Goal: Task Accomplishment & Management: Manage account settings

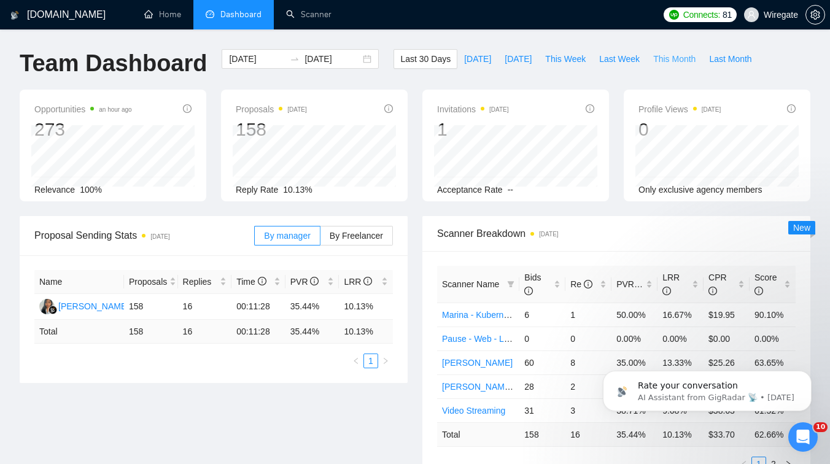
click at [674, 56] on span "This Month" at bounding box center [674, 59] width 42 height 14
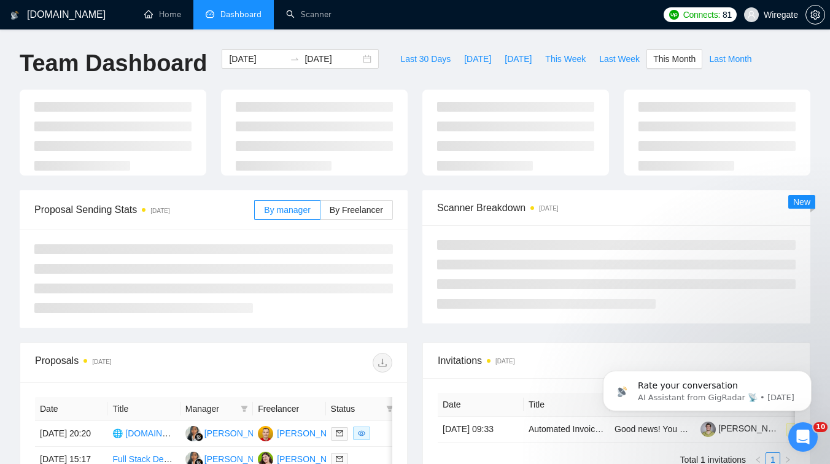
type input "[DATE]"
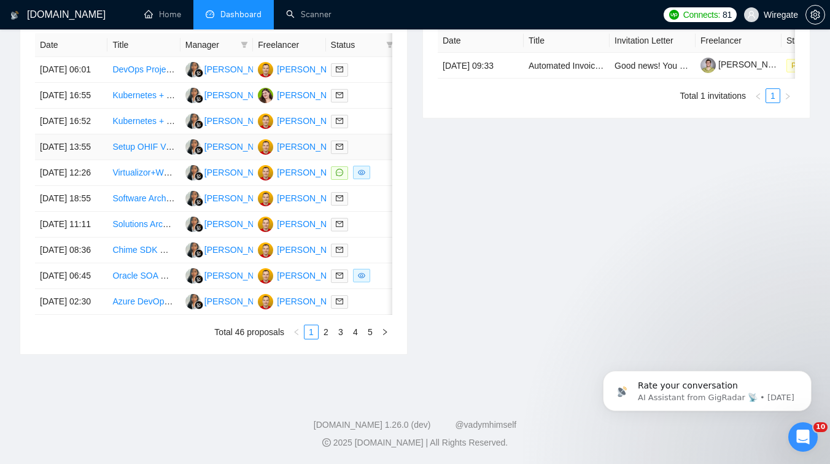
scroll to position [643, 0]
click at [323, 330] on link "2" at bounding box center [326, 332] width 14 height 14
click at [340, 339] on link "3" at bounding box center [341, 332] width 14 height 14
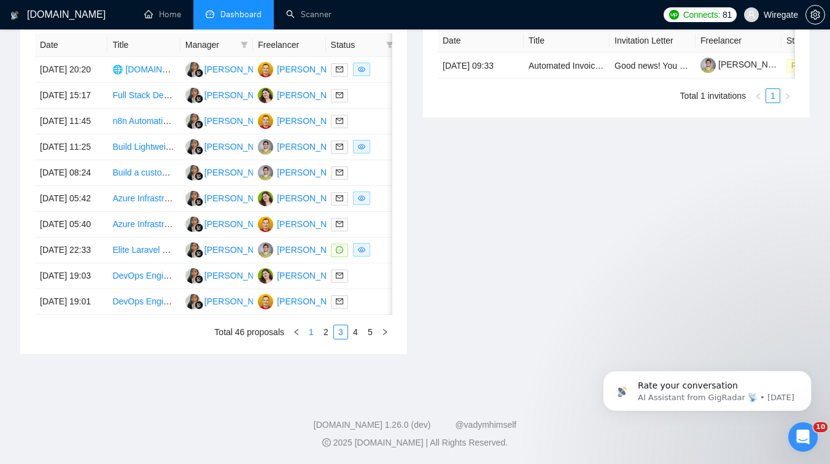
click at [313, 339] on link "1" at bounding box center [312, 332] width 14 height 14
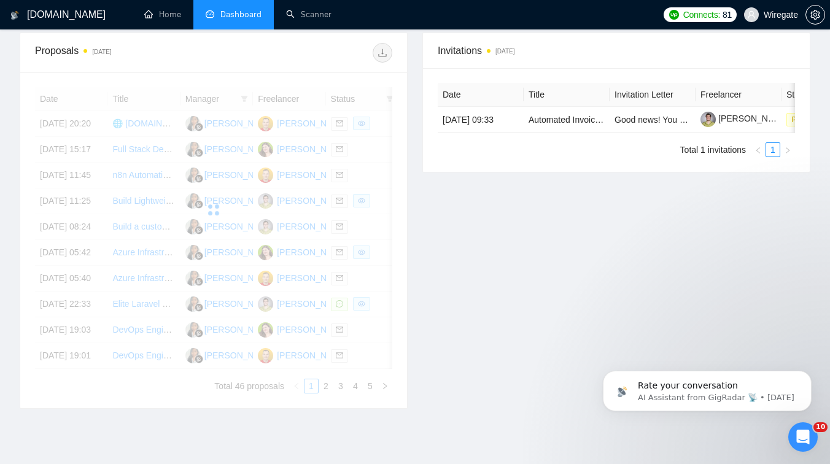
scroll to position [460, 0]
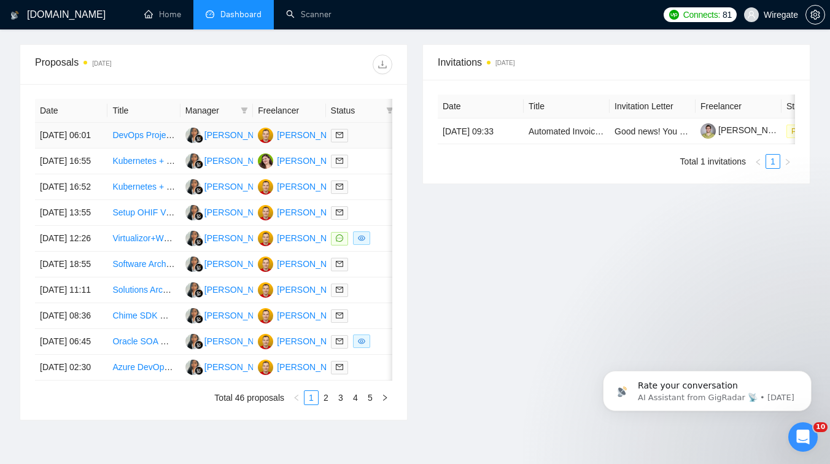
click at [156, 149] on td "DevOps Project: Rocky Linux STIG-Compliant Golden Image & Deployment Automation" at bounding box center [143, 136] width 72 height 26
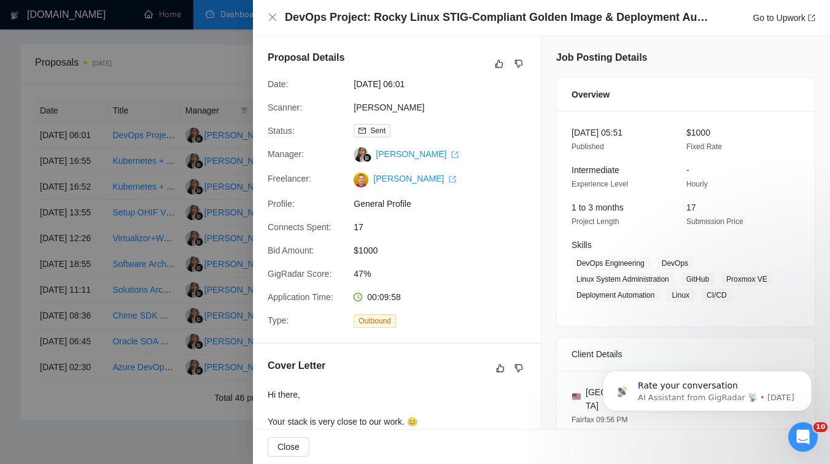
drag, startPoint x: 276, startPoint y: 76, endPoint x: 360, endPoint y: 75, distance: 84.7
drag, startPoint x: 274, startPoint y: 94, endPoint x: 308, endPoint y: 93, distance: 33.8
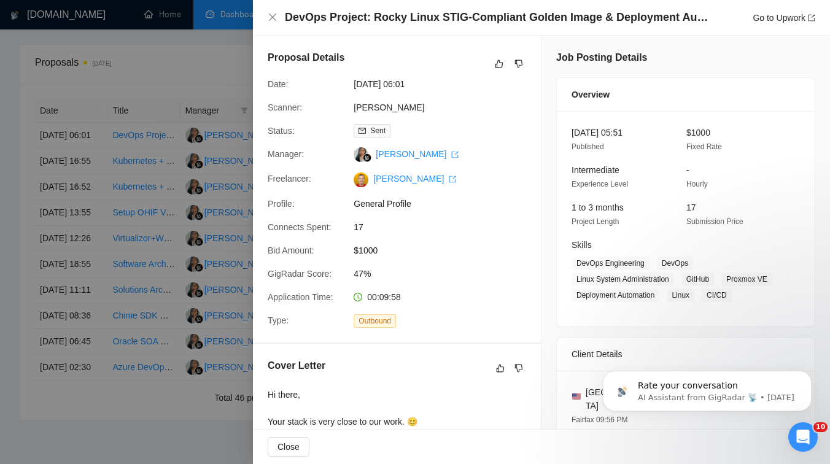
drag, startPoint x: 343, startPoint y: 93, endPoint x: 287, endPoint y: 111, distance: 58.5
drag, startPoint x: 333, startPoint y: 146, endPoint x: 372, endPoint y: 145, distance: 39.3
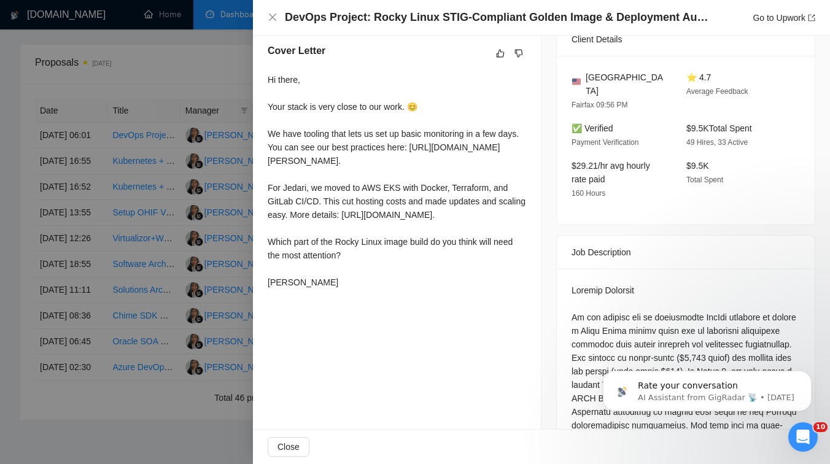
scroll to position [308, 0]
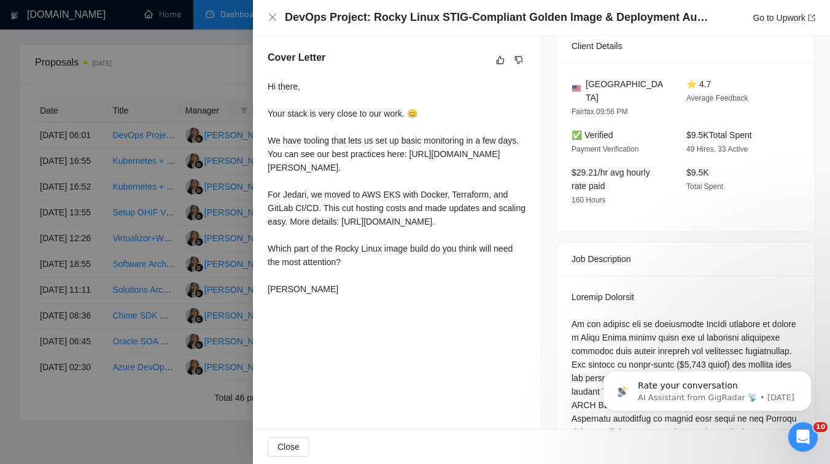
click at [129, 217] on div at bounding box center [415, 232] width 830 height 464
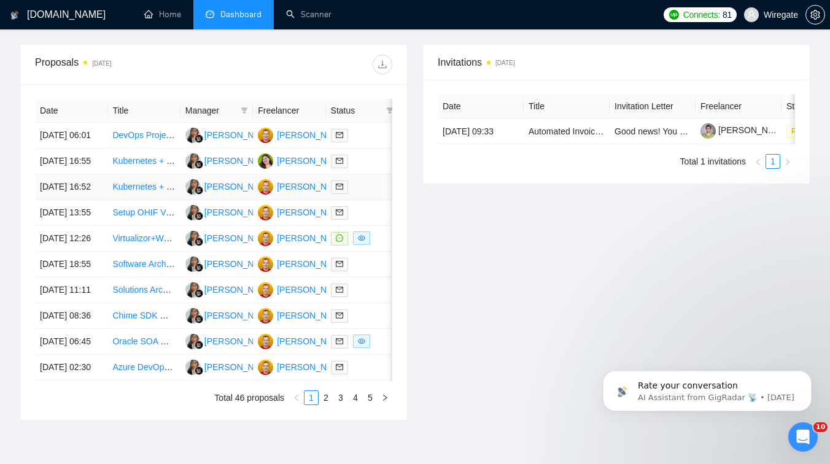
click at [149, 200] on td "Kubernetes + NATS + L4 + YoLo7" at bounding box center [143, 187] width 72 height 26
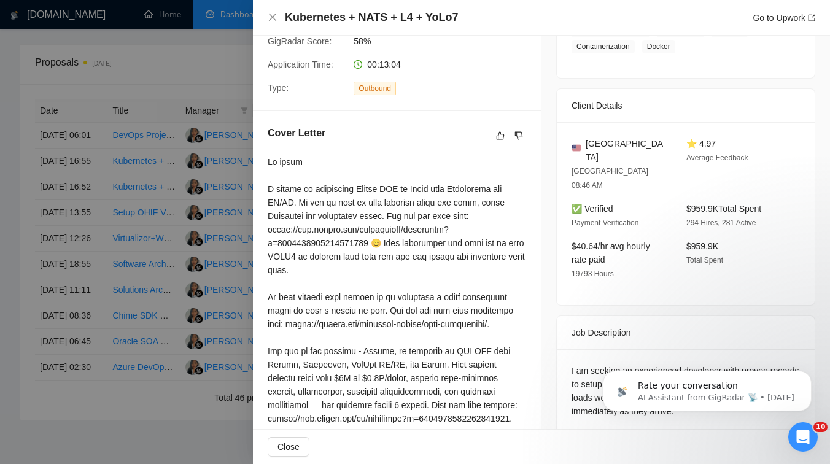
scroll to position [96, 0]
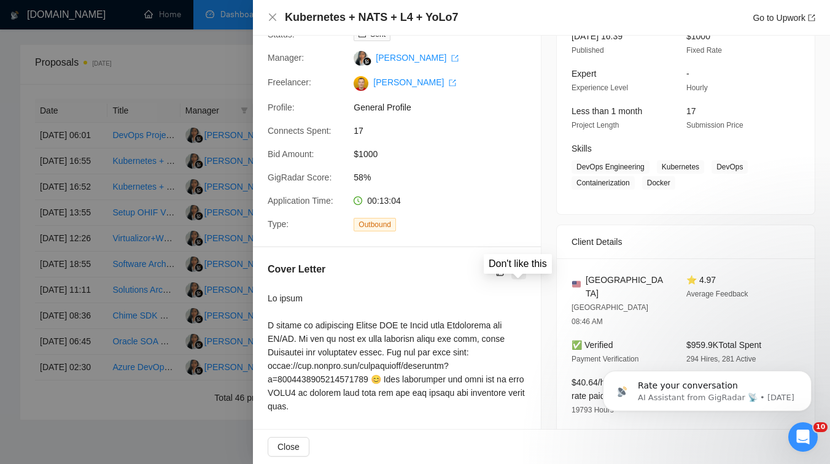
click at [519, 277] on icon "dislike" at bounding box center [519, 272] width 9 height 10
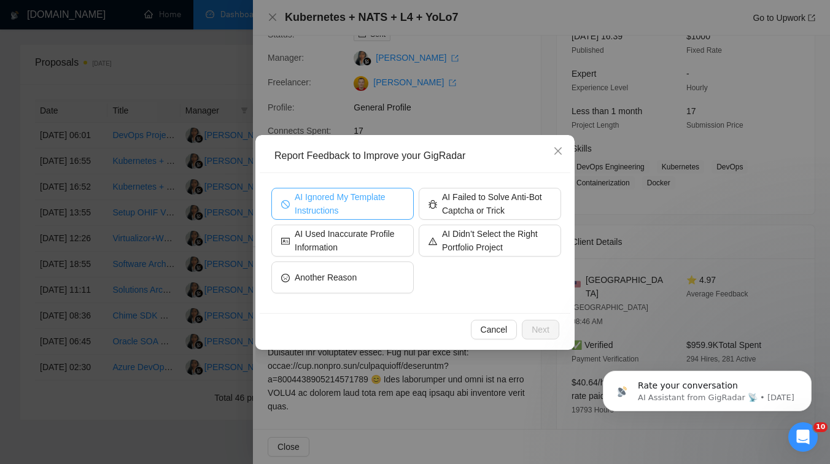
click at [349, 201] on span "AI Ignored My Template Instructions" at bounding box center [349, 203] width 109 height 27
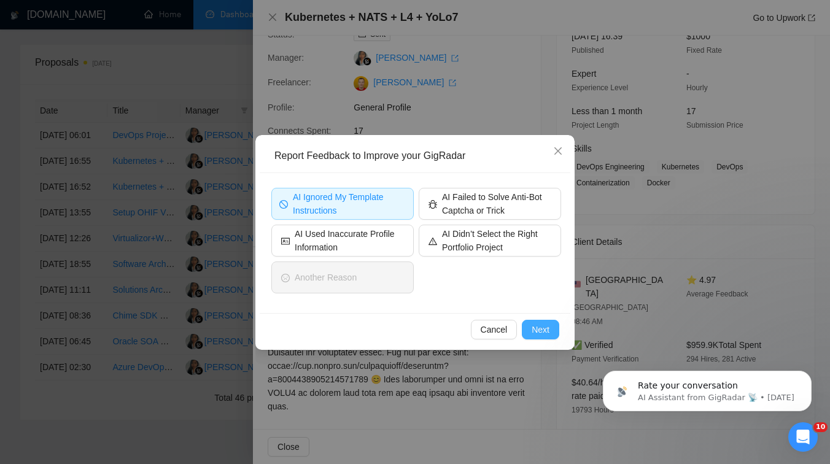
click at [532, 330] on span "Next" at bounding box center [541, 330] width 18 height 14
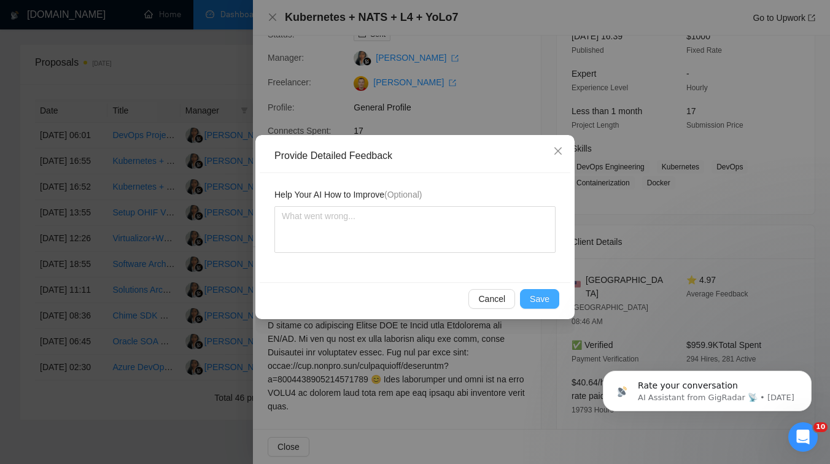
click at [533, 301] on span "Save" at bounding box center [540, 299] width 20 height 14
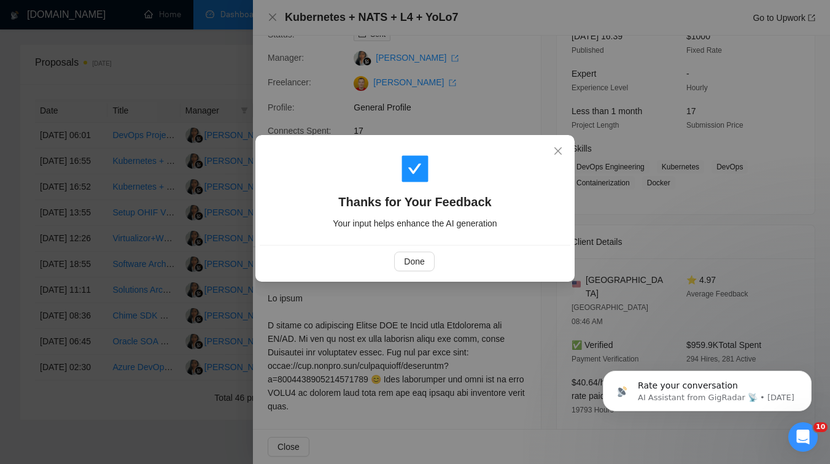
click at [200, 301] on div "Thanks for Your Feedback Your input helps enhance the AI generation Done" at bounding box center [415, 232] width 830 height 464
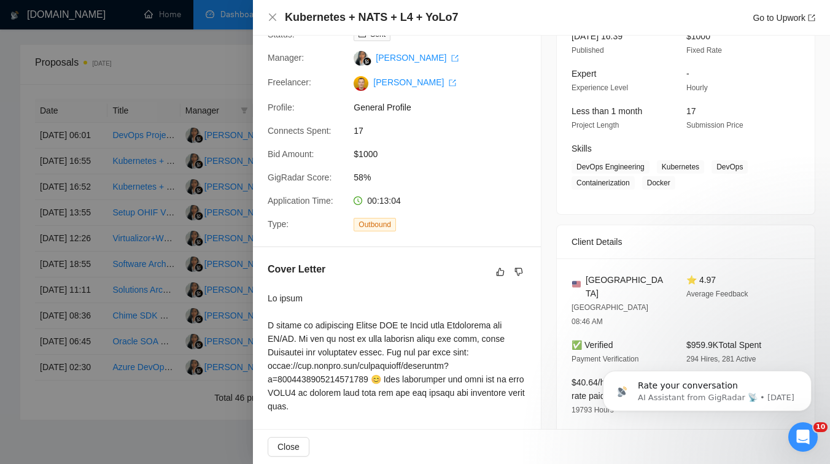
click at [200, 301] on div at bounding box center [415, 232] width 830 height 464
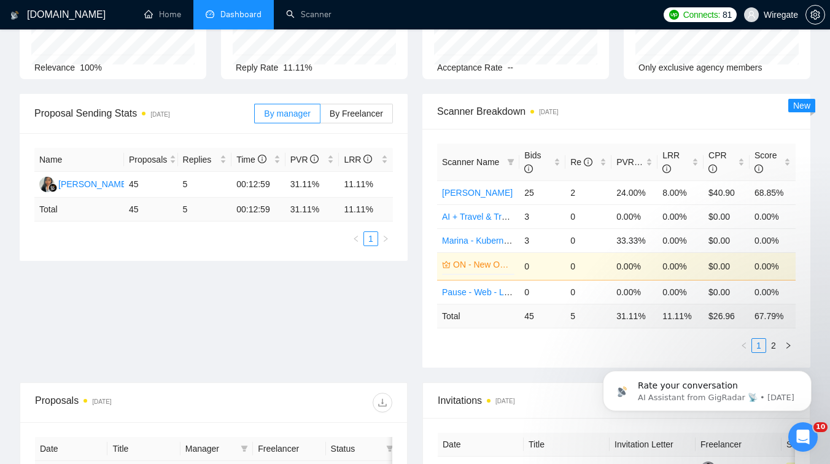
scroll to position [0, 0]
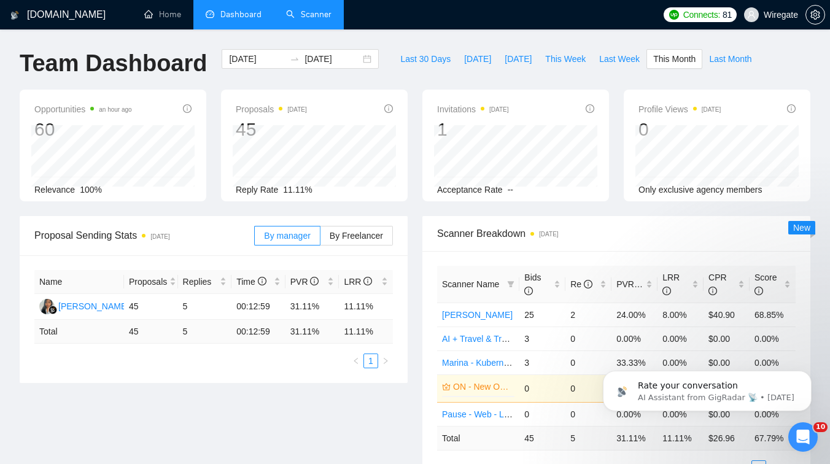
click at [326, 14] on link "Scanner" at bounding box center [308, 14] width 45 height 10
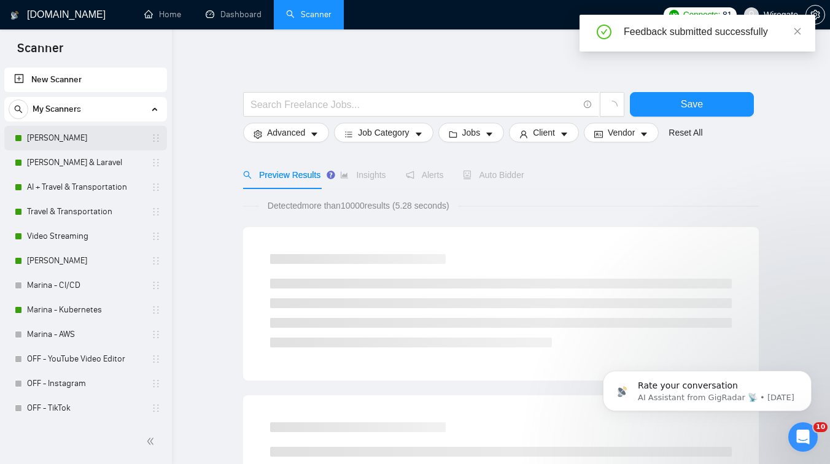
click at [106, 130] on link "[PERSON_NAME]" at bounding box center [85, 138] width 117 height 25
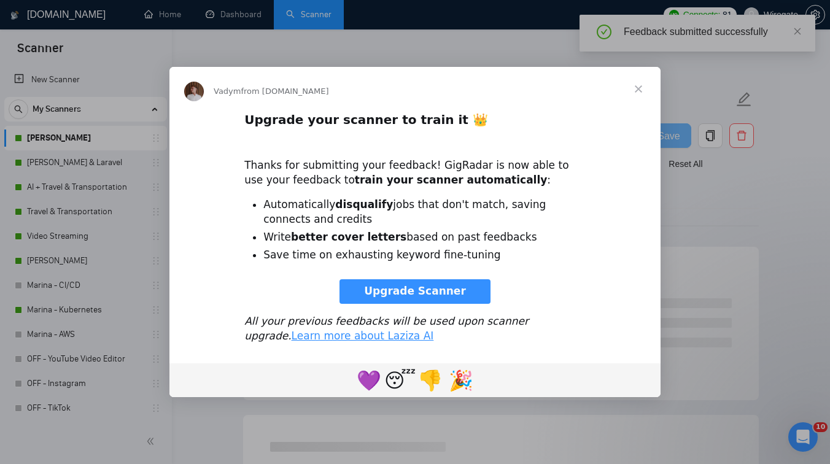
click at [635, 87] on span "Close" at bounding box center [638, 89] width 44 height 44
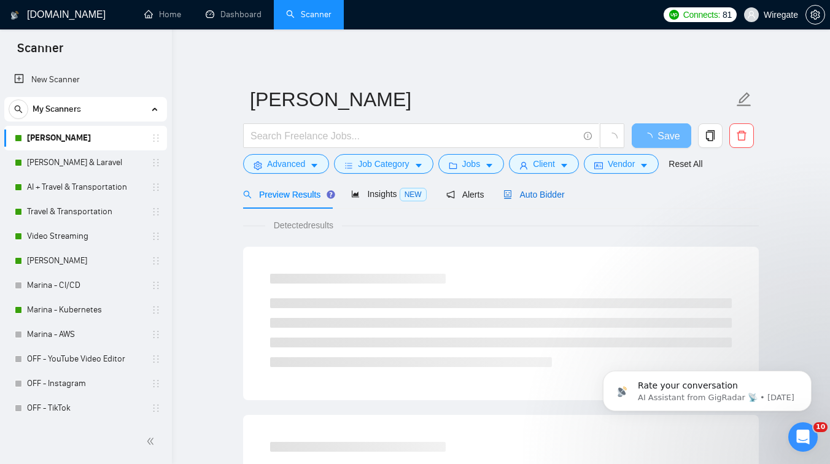
click at [530, 200] on div "Auto Bidder" at bounding box center [533, 195] width 61 height 14
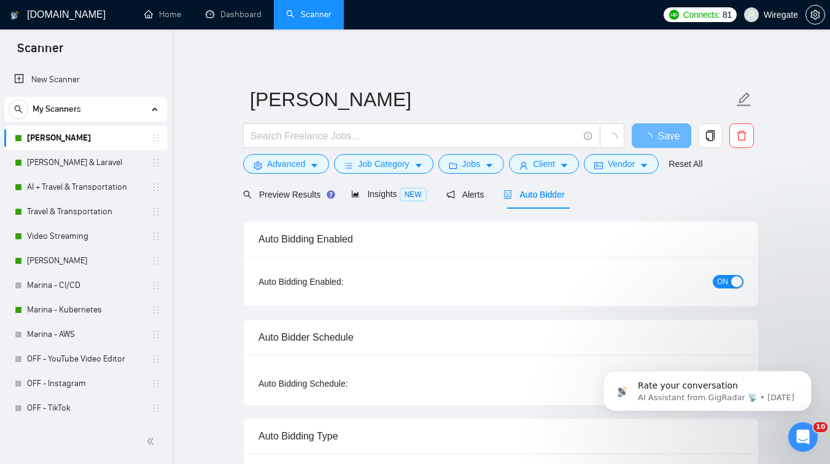
checkbox input "true"
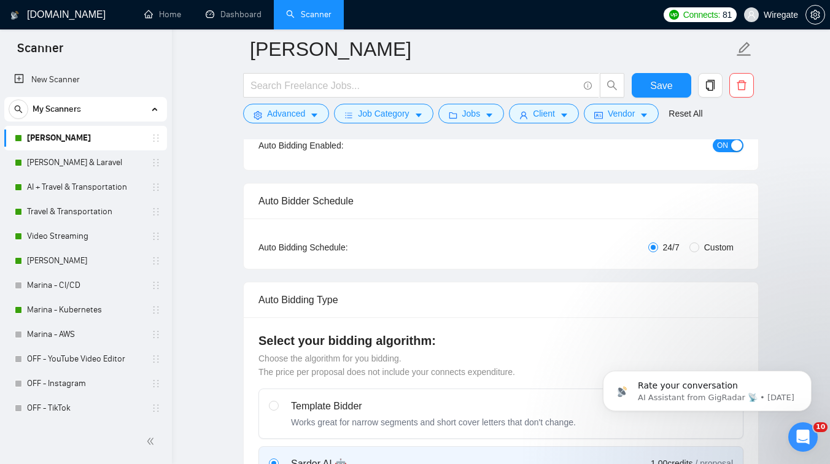
scroll to position [160, 0]
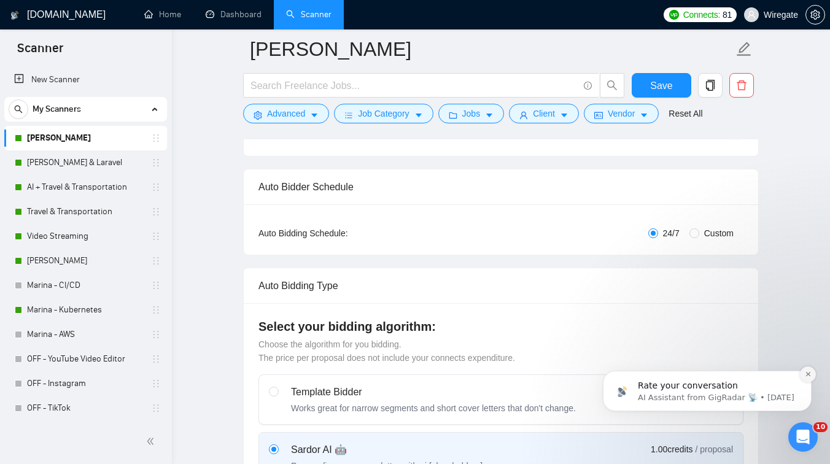
click at [809, 375] on icon "Dismiss notification" at bounding box center [808, 374] width 7 height 7
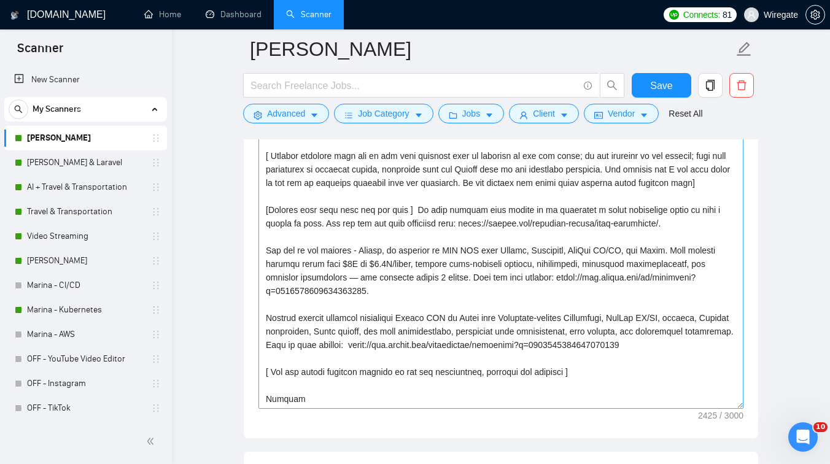
scroll to position [230, 0]
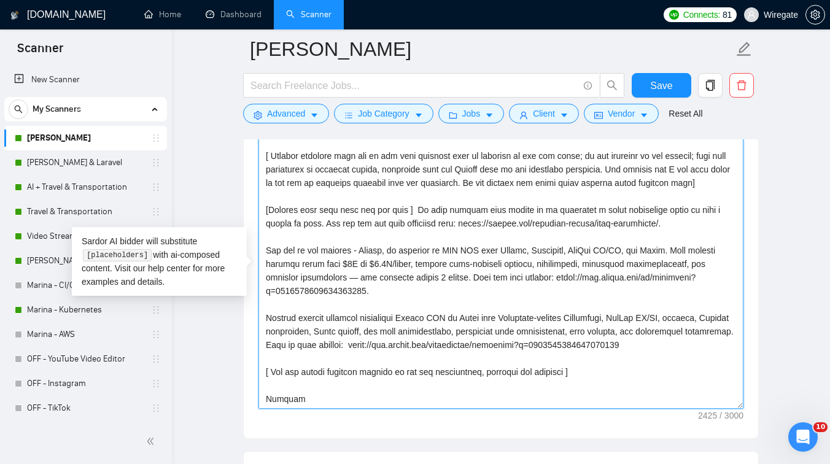
drag, startPoint x: 694, startPoint y: 213, endPoint x: 266, endPoint y: 195, distance: 429.0
click at [266, 195] on textarea "Cover letter template:" at bounding box center [500, 271] width 485 height 276
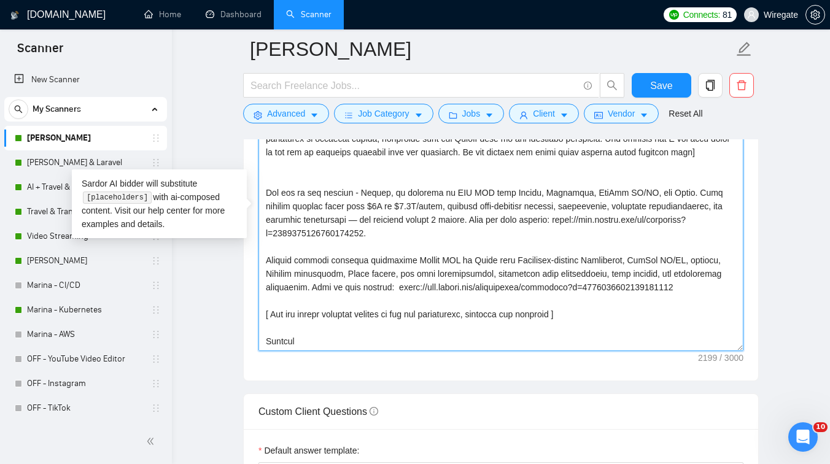
scroll to position [1454, 0]
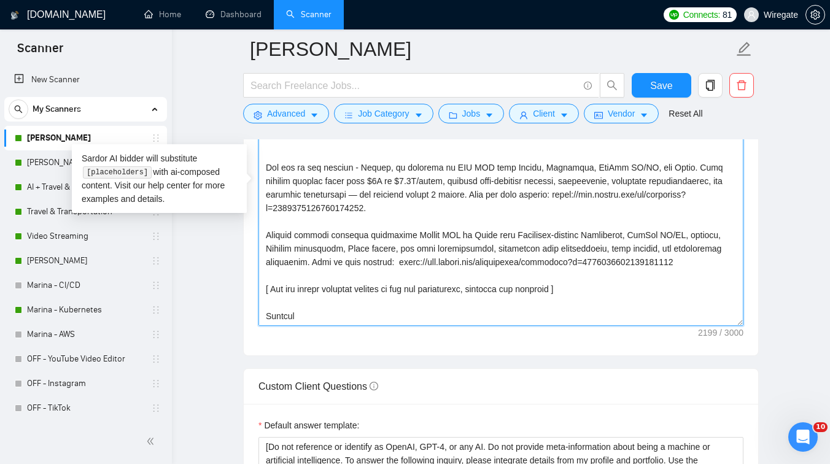
click at [397, 264] on textarea "Cover letter template:" at bounding box center [500, 188] width 485 height 276
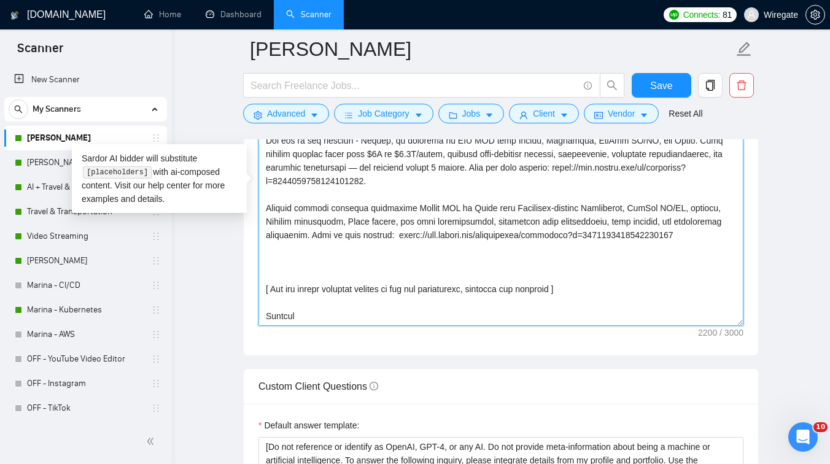
scroll to position [230, 0]
paste textarea "[Include only this text all the time ] We have tooling that allows us to config…"
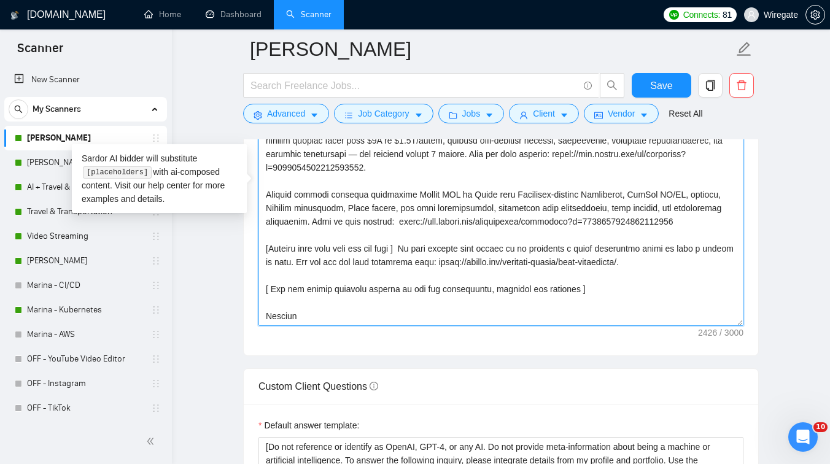
scroll to position [243, 0]
type textarea "[Lorem i dolorsit ametcons adipi eli seddoe't inci ut laboree dolo (ma ali en a…"
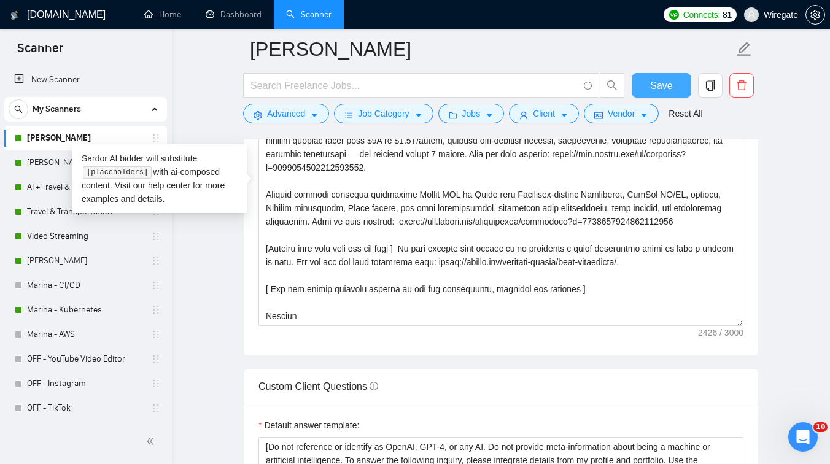
click at [652, 90] on span "Save" at bounding box center [661, 85] width 22 height 15
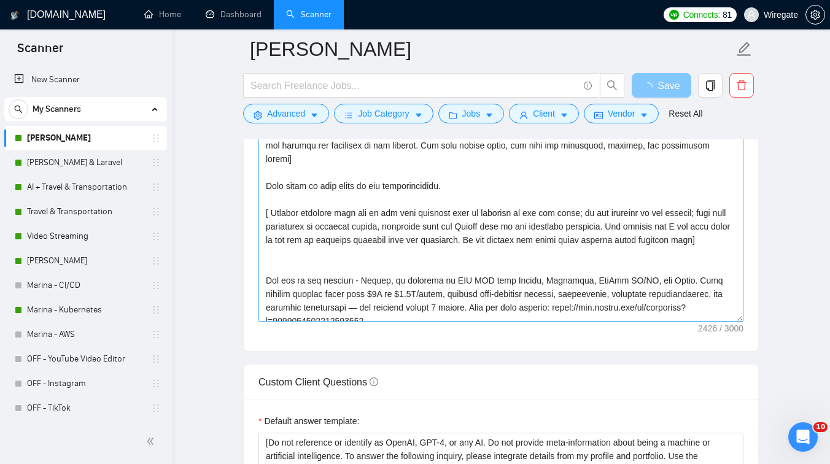
scroll to position [76, 0]
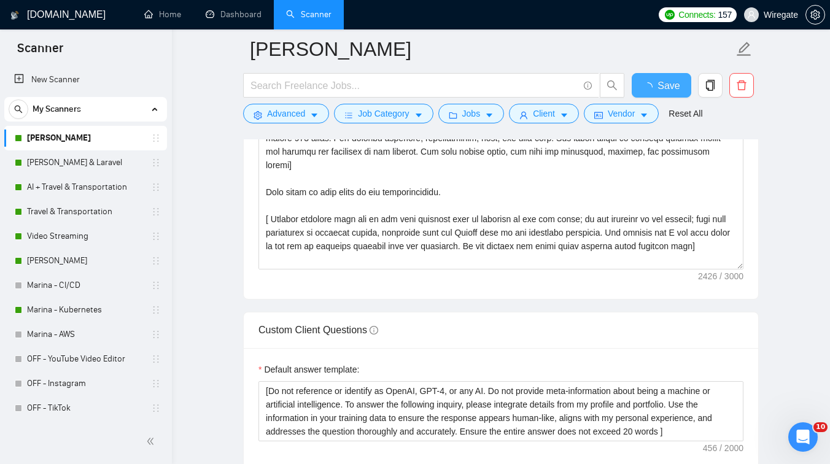
checkbox input "true"
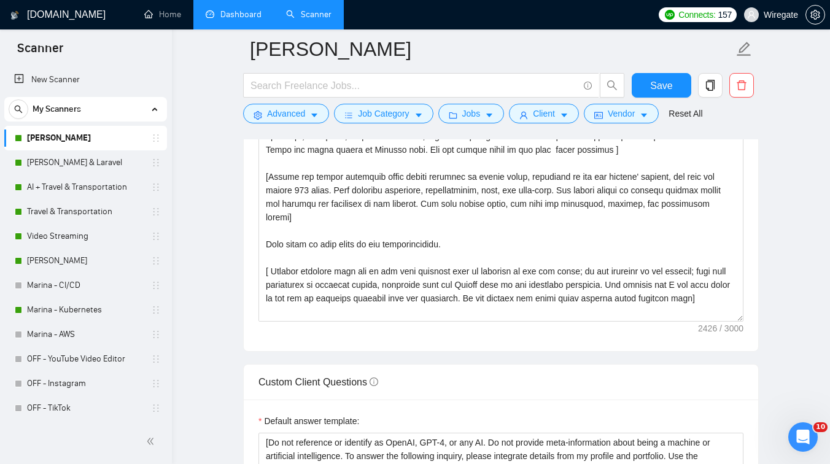
click at [233, 10] on link "Dashboard" at bounding box center [234, 14] width 56 height 10
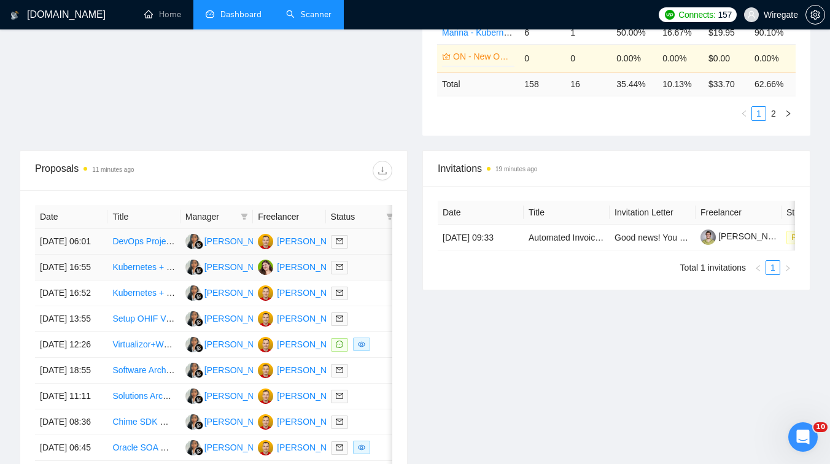
scroll to position [382, 0]
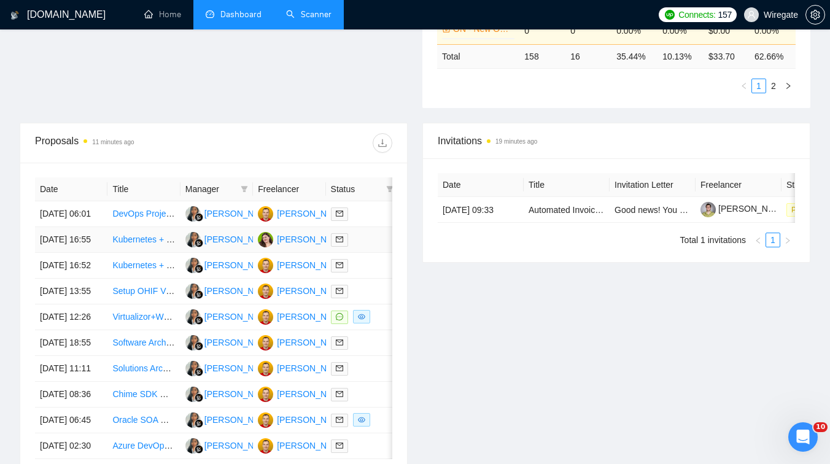
click at [163, 253] on td "Kubernetes + NATS + L4 + YoLo7" at bounding box center [143, 240] width 72 height 26
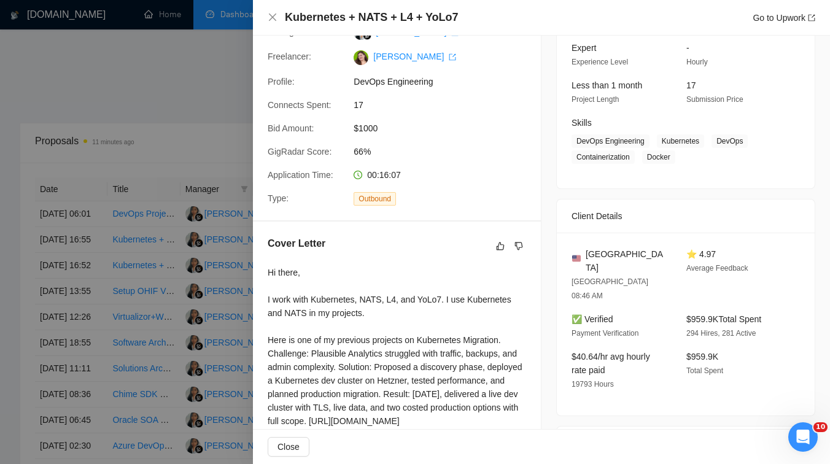
scroll to position [232, 0]
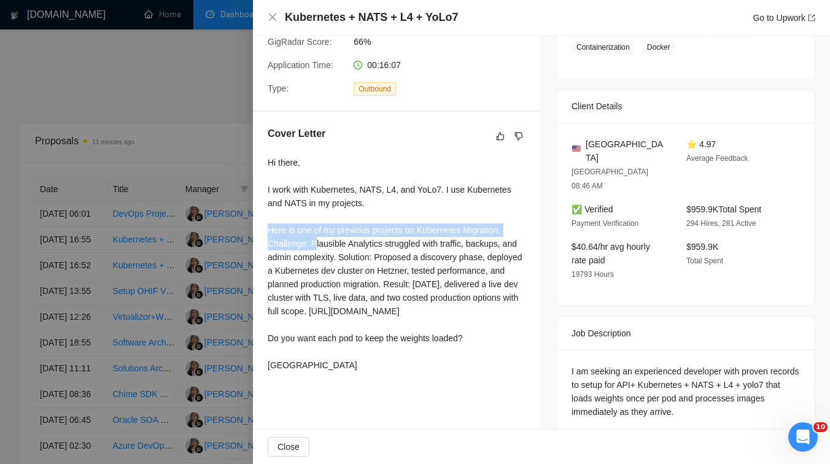
drag, startPoint x: 267, startPoint y: 243, endPoint x: 316, endPoint y: 255, distance: 50.5
click at [316, 255] on div "Cover Letter Hi there, I work with Kubernetes, NATS, L4, and YoLo7. I use Kuber…" at bounding box center [397, 252] width 288 height 280
click at [335, 281] on div "Hi there, I work with Kubernetes, NATS, L4, and YoLo7. I use Kubernetes and NAT…" at bounding box center [397, 264] width 258 height 216
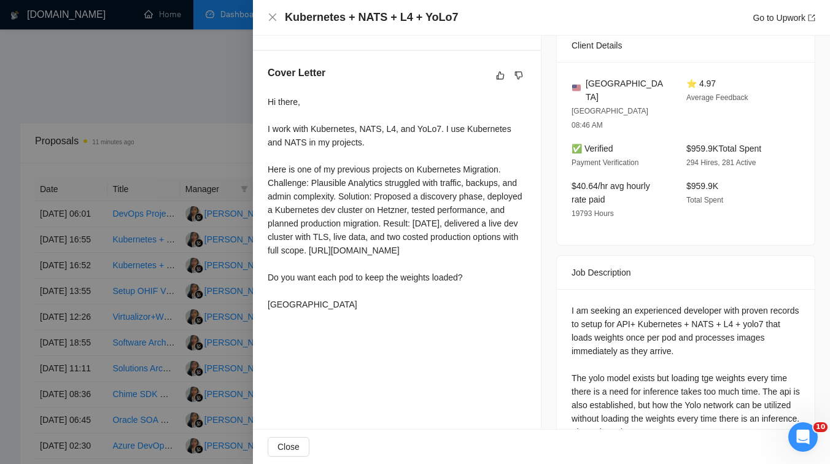
scroll to position [308, 0]
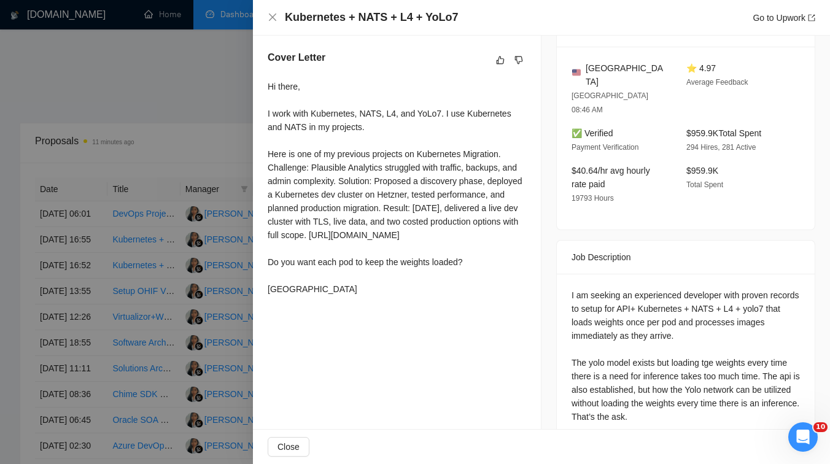
click at [136, 258] on div at bounding box center [415, 232] width 830 height 464
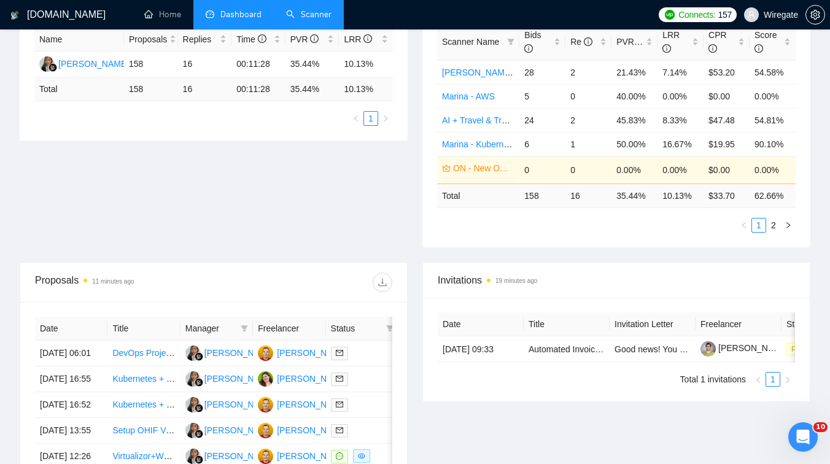
scroll to position [37, 0]
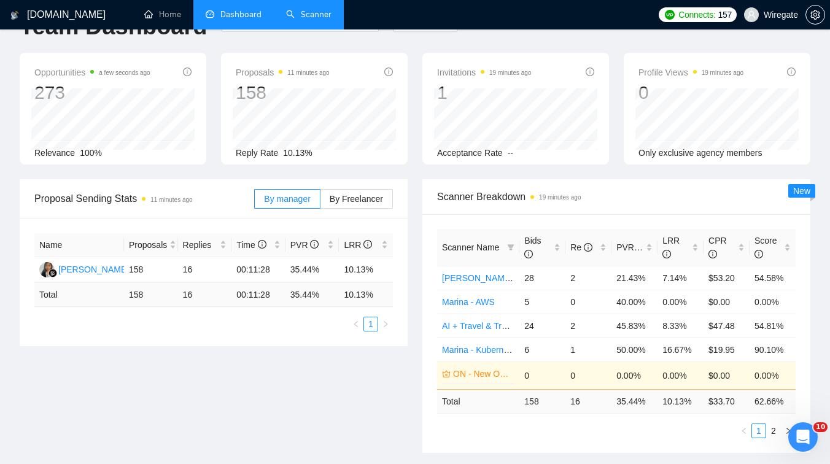
click at [314, 12] on link "Scanner" at bounding box center [308, 14] width 45 height 10
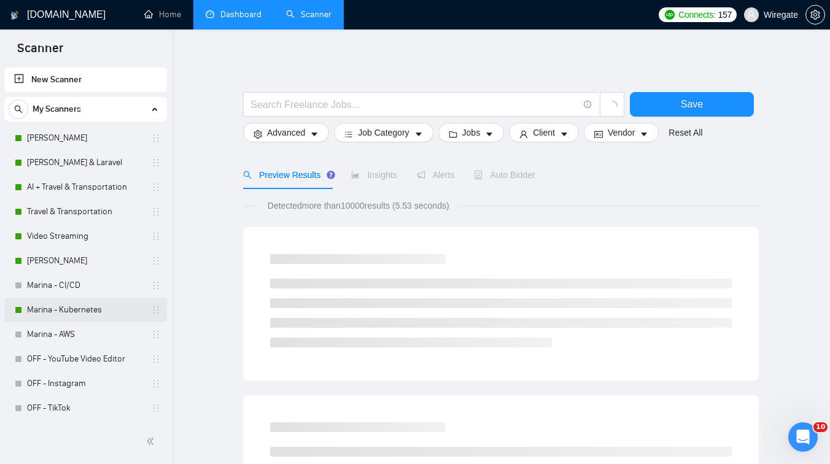
click at [70, 309] on link "Marina - Kubernetes" at bounding box center [85, 310] width 117 height 25
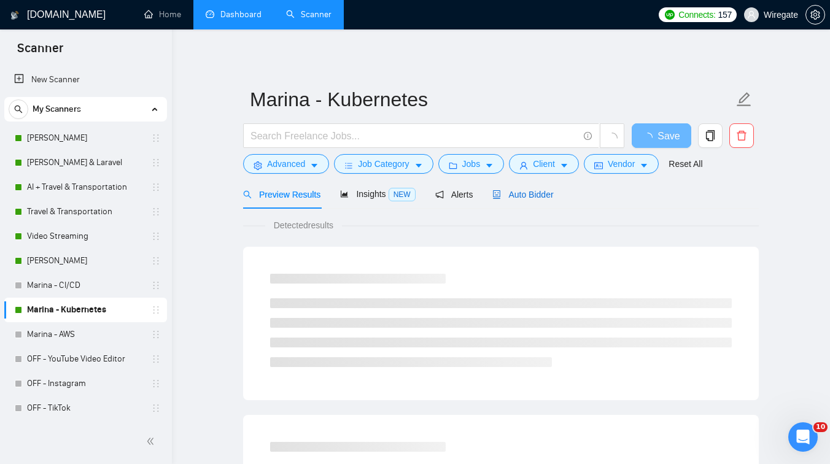
click at [516, 200] on div "Auto Bidder" at bounding box center [522, 195] width 61 height 14
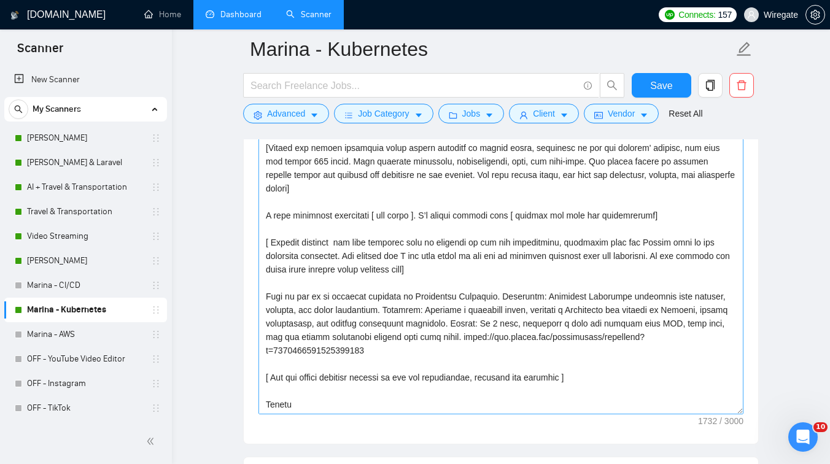
scroll to position [1406, 0]
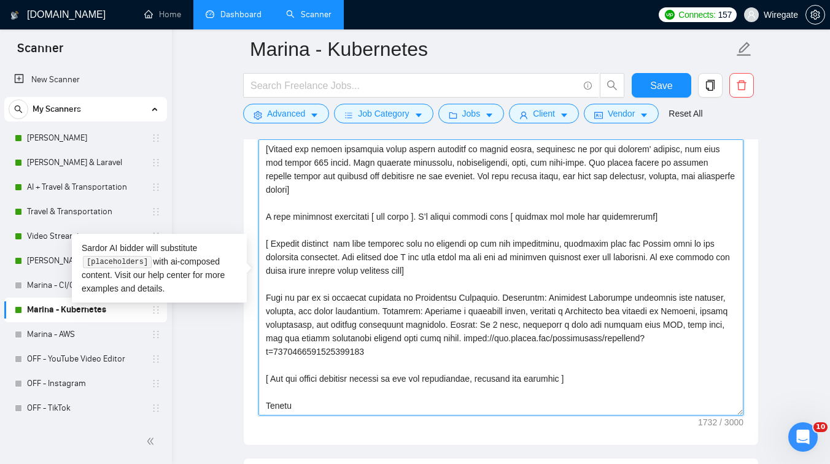
drag, startPoint x: 491, startPoint y: 341, endPoint x: 259, endPoint y: 300, distance: 235.7
click at [259, 300] on textarea "Cover letter template:" at bounding box center [500, 277] width 485 height 276
click at [511, 299] on textarea "Cover letter template:" at bounding box center [500, 277] width 485 height 276
paste textarea "I managed a Kubernetes migration for Plausible Analytics, addressing traffic, b…"
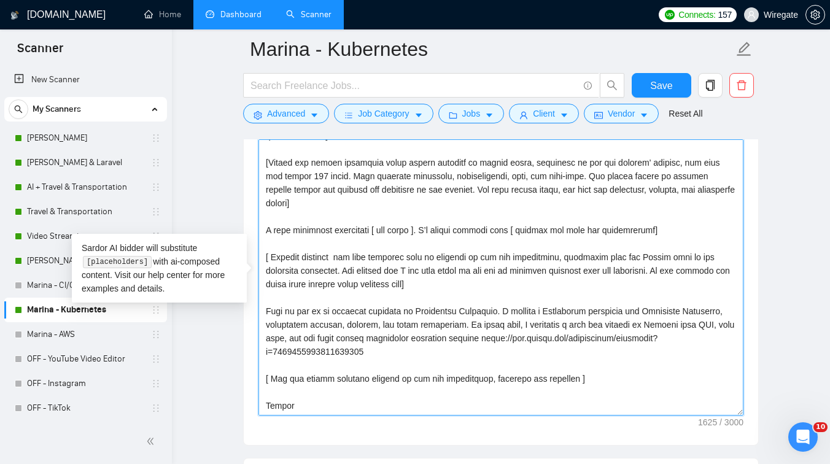
scroll to position [81, 0]
drag, startPoint x: 511, startPoint y: 299, endPoint x: 486, endPoint y: 333, distance: 42.6
click at [542, 339] on textarea "Cover letter template:" at bounding box center [500, 277] width 485 height 276
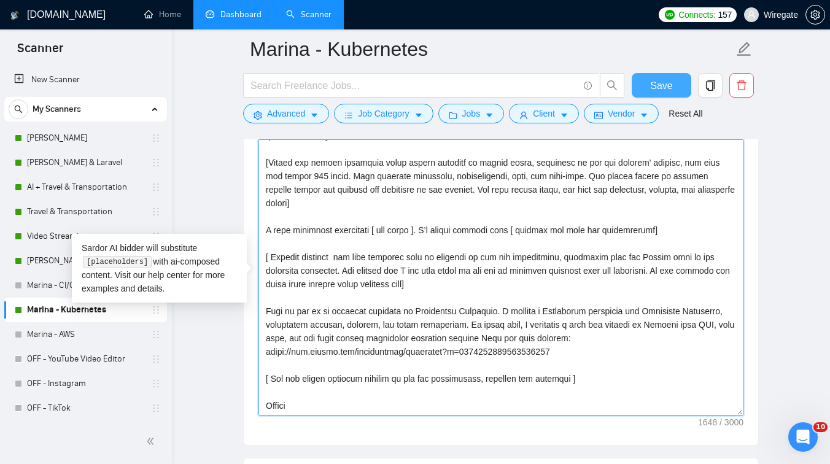
type textarea "Lo ipsum, [Do sit ametc adip " E’s doeiusm" te " I utla" et " Dol magn ". Aliqu…"
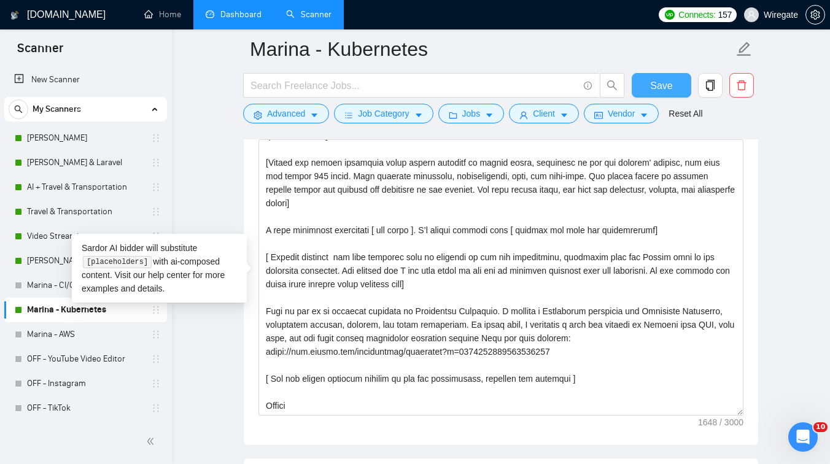
click at [646, 85] on button "Save" at bounding box center [662, 85] width 60 height 25
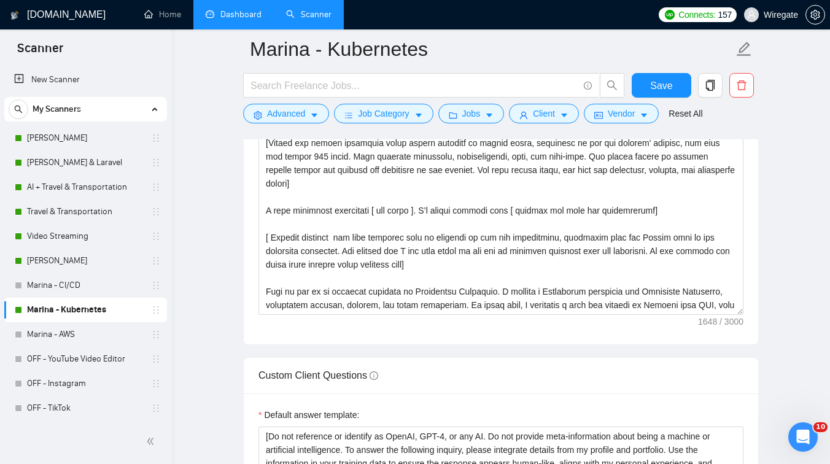
click at [229, 20] on link "Dashboard" at bounding box center [234, 14] width 56 height 10
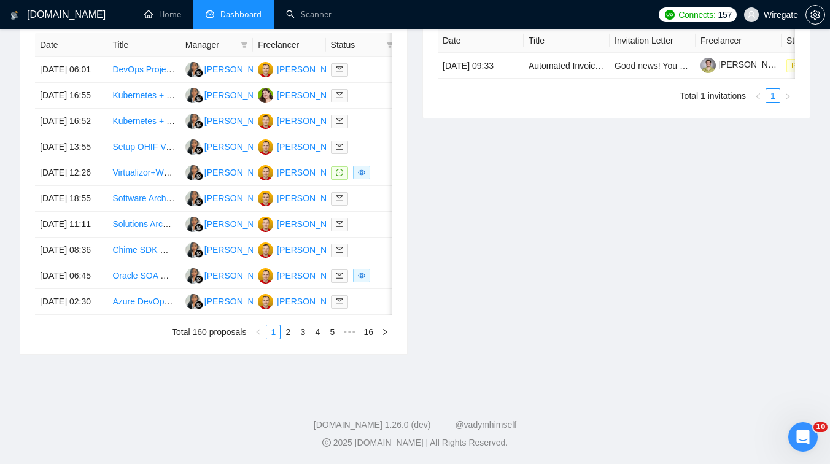
scroll to position [643, 0]
click at [156, 265] on td "Oracle SOA OSB Developer with Maven Expertise" at bounding box center [143, 276] width 72 height 26
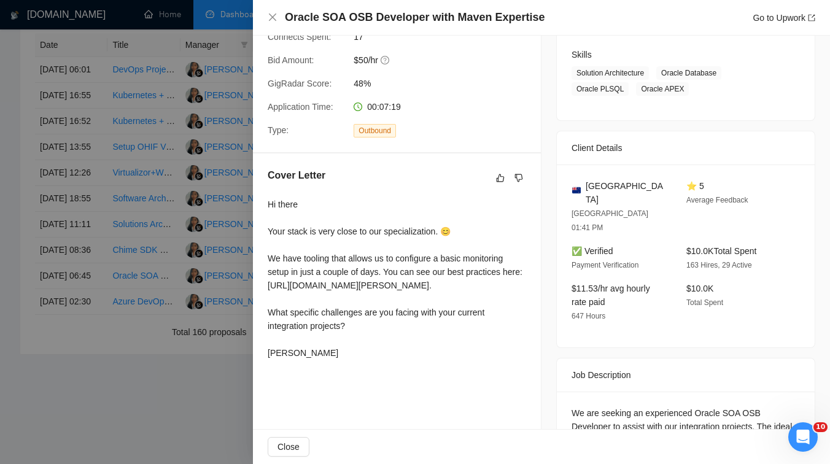
scroll to position [192, 0]
drag, startPoint x: 267, startPoint y: 265, endPoint x: 293, endPoint y: 265, distance: 26.4
click at [293, 265] on div "Hi there Your stack is very close to our specialization. 😊 We have tooling that…" at bounding box center [397, 277] width 258 height 162
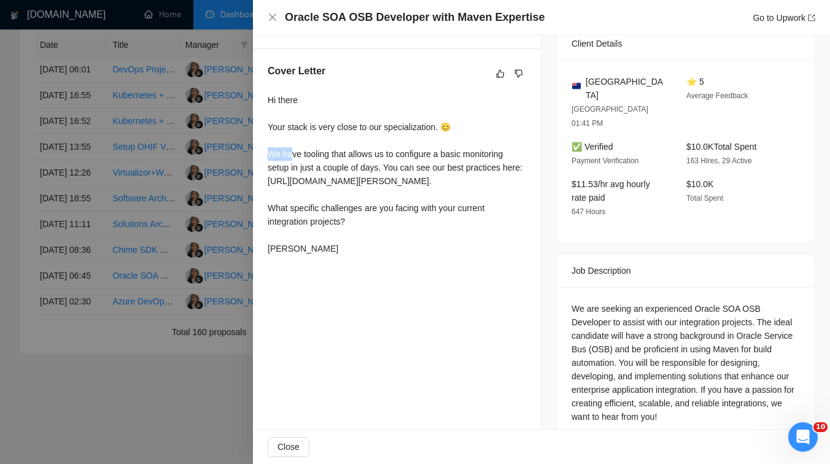
click at [134, 244] on div at bounding box center [415, 232] width 830 height 464
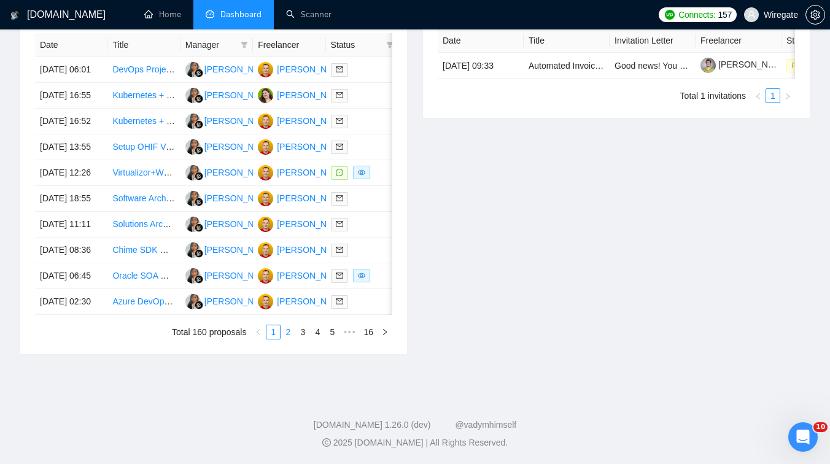
click at [287, 333] on link "2" at bounding box center [288, 332] width 14 height 14
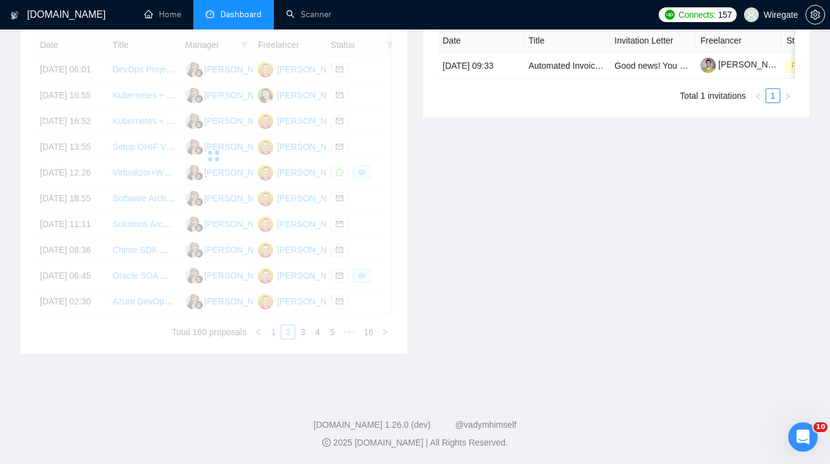
scroll to position [527, 0]
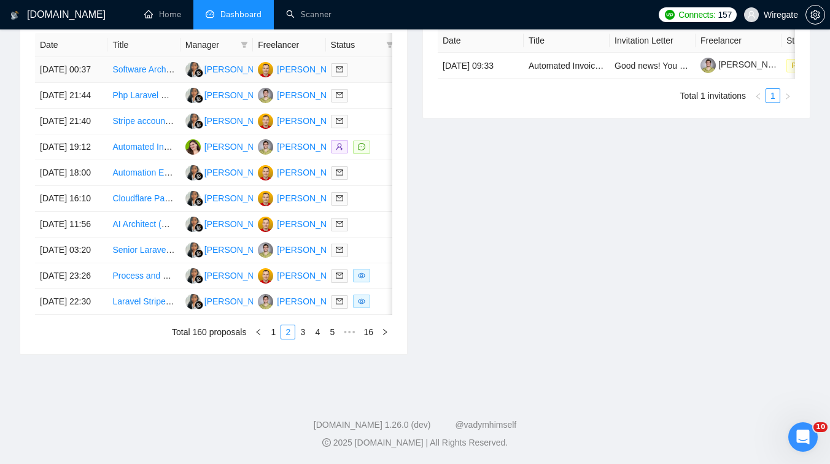
click at [159, 83] on td "Software Architect for 8-Week Engagement" at bounding box center [143, 70] width 72 height 26
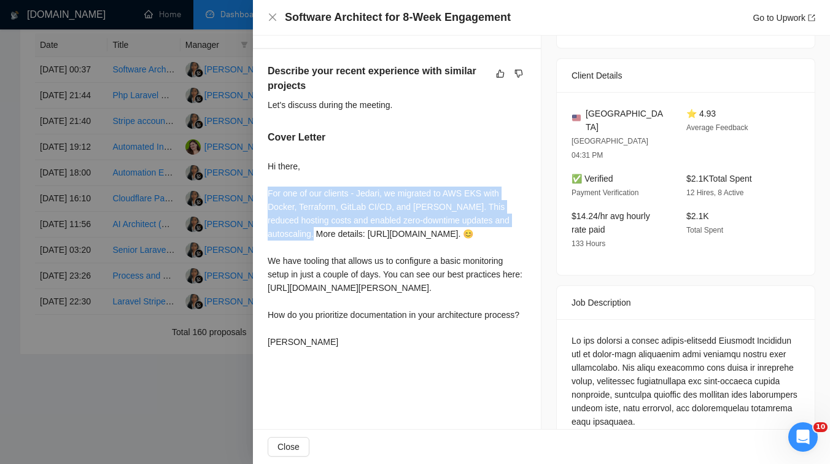
drag, startPoint x: 265, startPoint y: 209, endPoint x: 351, endPoint y: 245, distance: 93.3
click at [351, 245] on div "Describe your recent experience with similar projects Let's discuss during the …" at bounding box center [397, 208] width 288 height 319
click at [381, 219] on div "Hi there, For one of our clients - Jedari, we migrated to AWS EKS with Docker, …" at bounding box center [397, 254] width 258 height 189
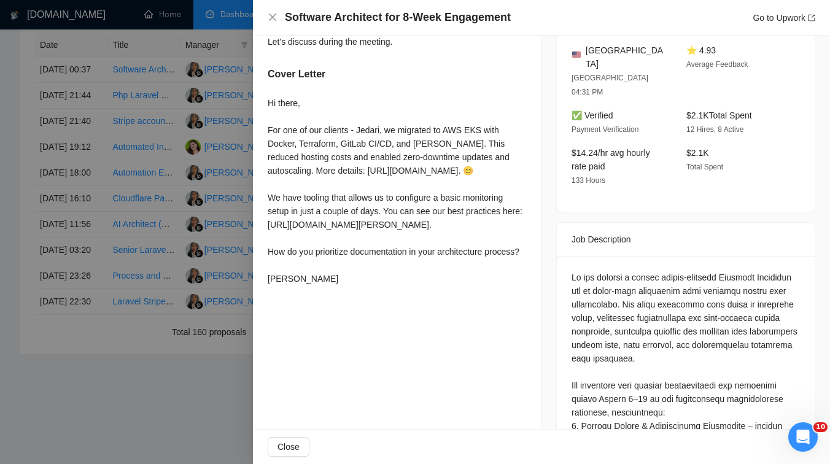
scroll to position [367, 0]
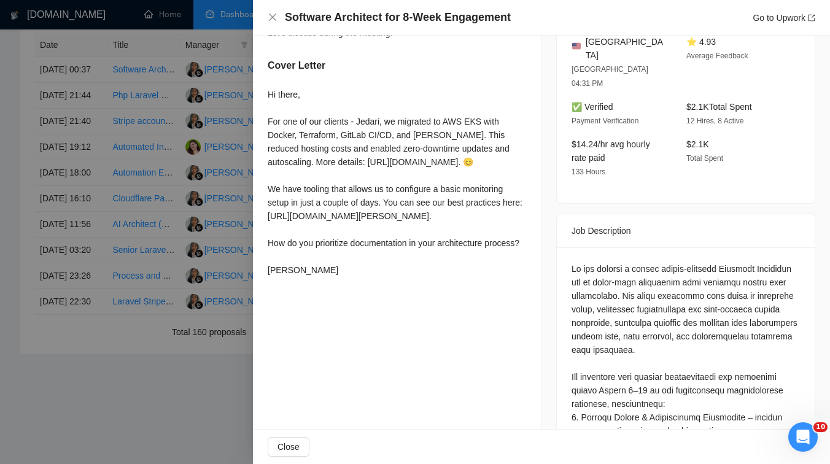
click at [160, 254] on div at bounding box center [415, 232] width 830 height 464
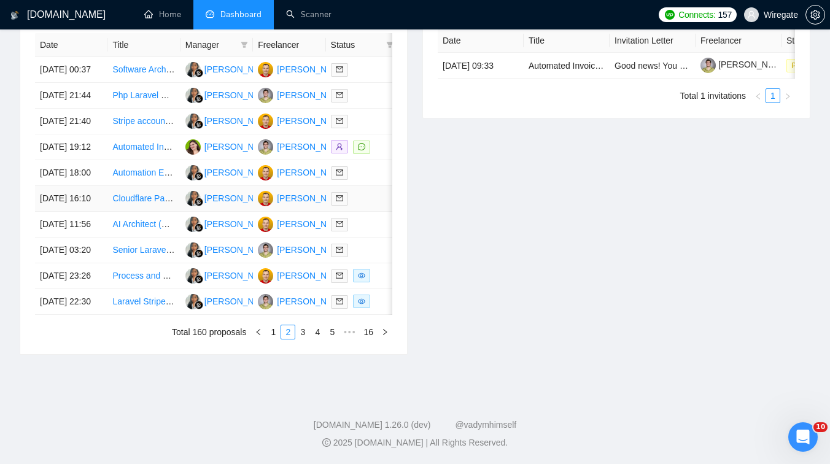
scroll to position [643, 0]
click at [304, 332] on link "3" at bounding box center [303, 332] width 14 height 14
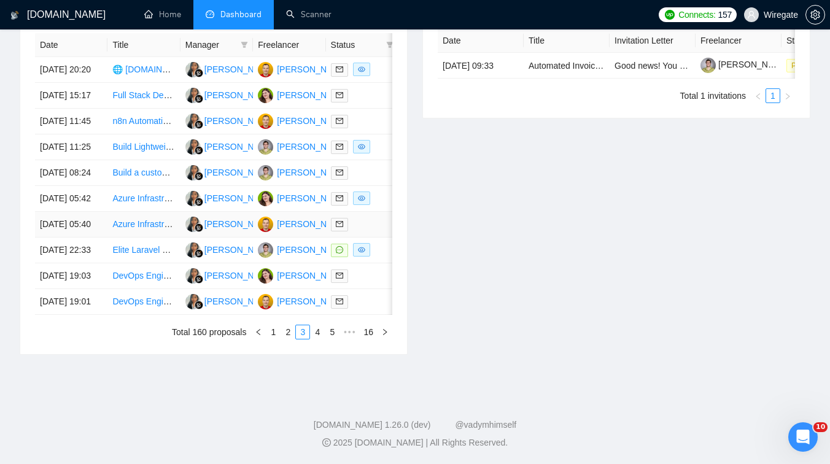
scroll to position [616, 0]
click at [146, 254] on td "Elite Laravel 11 + React Developer (CTO-Level) Needed — Help Us Ship V2 by [DAT…" at bounding box center [143, 251] width 72 height 26
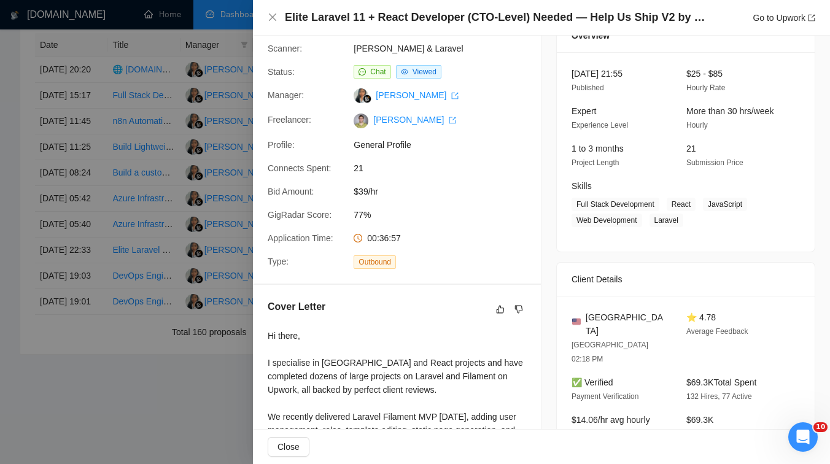
scroll to position [0, 0]
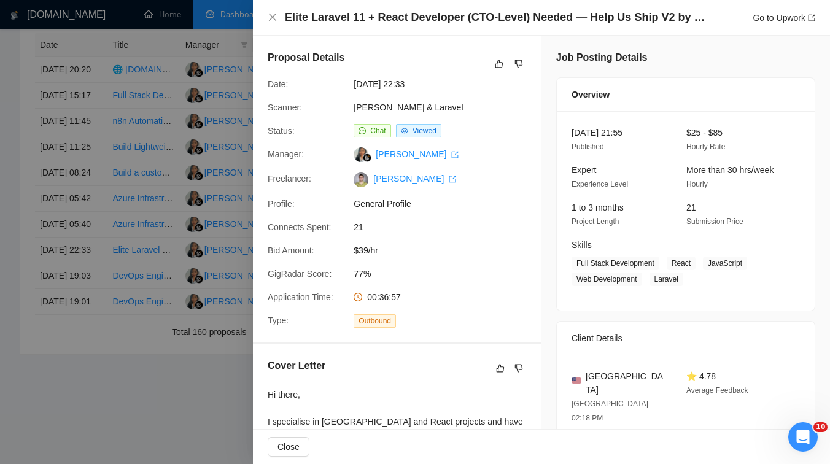
click at [173, 287] on div at bounding box center [415, 232] width 830 height 464
